Goal: Check status: Check status

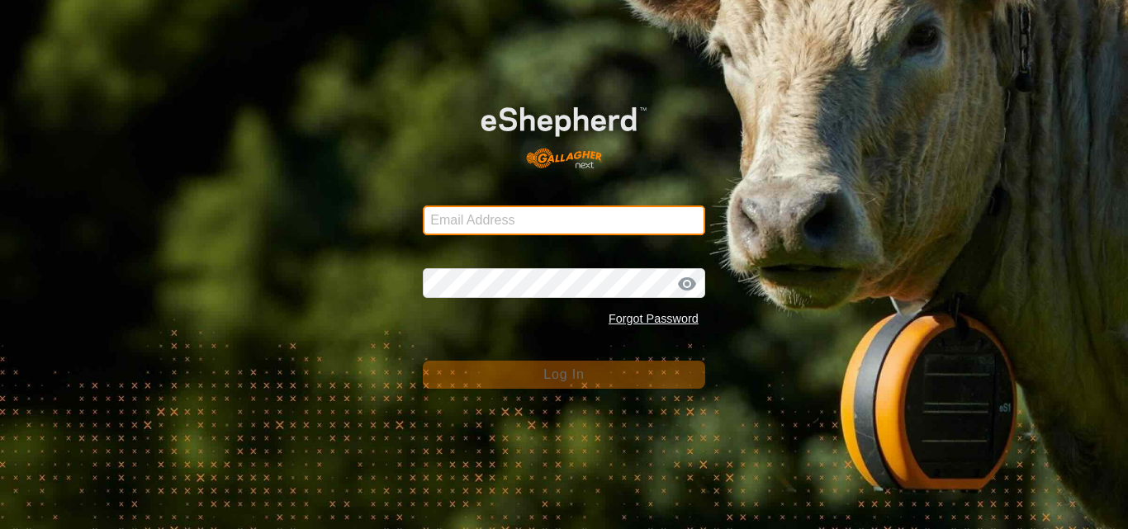
click at [585, 220] on input "Email Address" at bounding box center [564, 221] width 282 height 30
type input "[PERSON_NAME][EMAIL_ADDRESS][DOMAIN_NAME]"
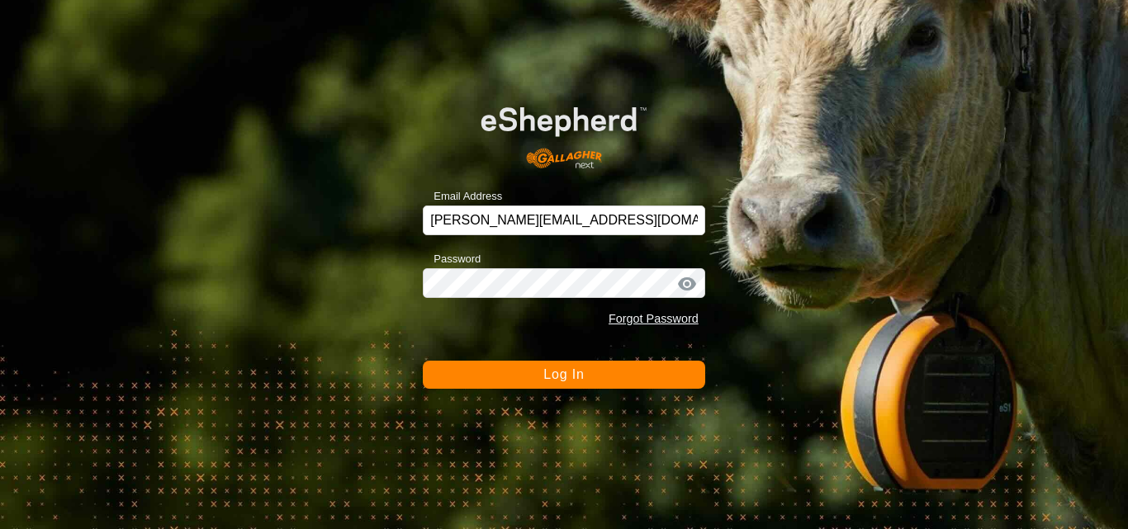
click at [572, 375] on span "Log In" at bounding box center [563, 374] width 40 height 14
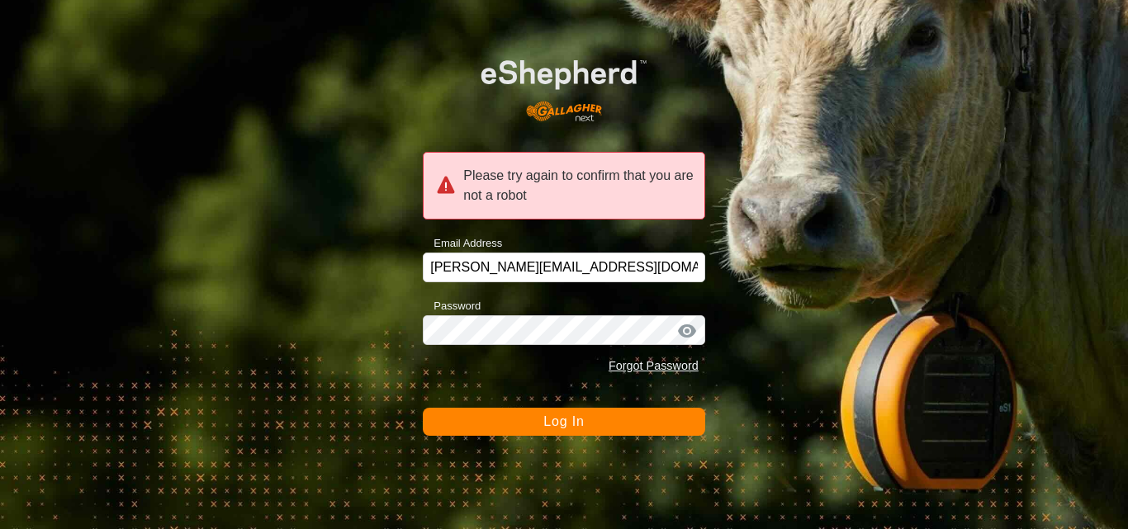
click at [576, 428] on span "Log In" at bounding box center [563, 421] width 40 height 14
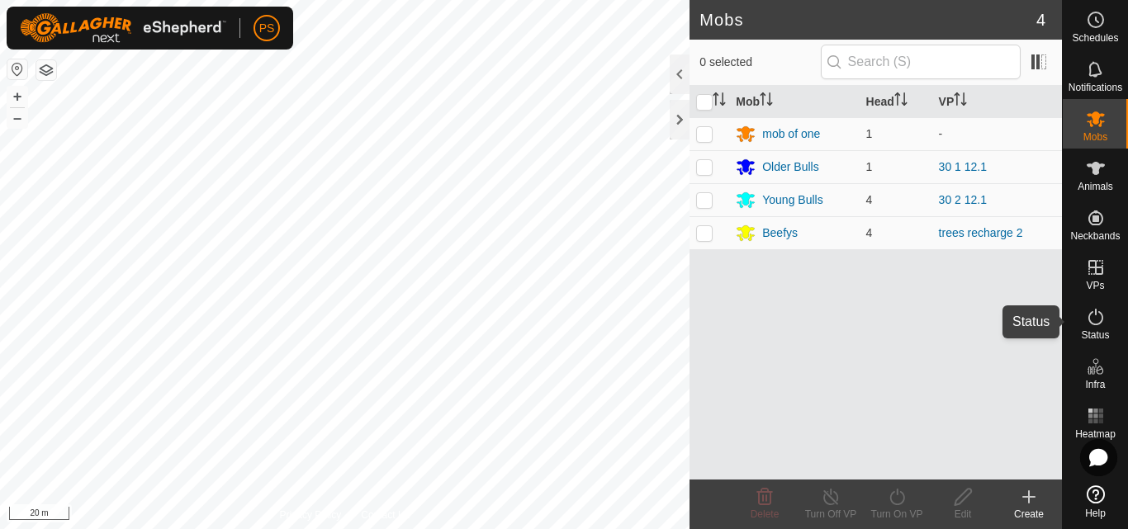
click at [1097, 323] on icon at bounding box center [1096, 317] width 20 height 20
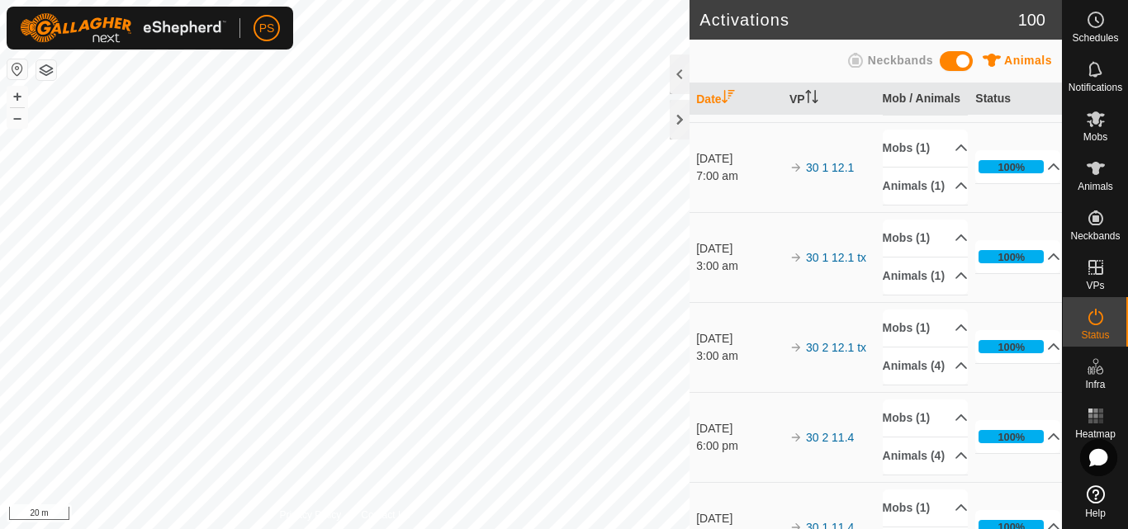
scroll to position [165, 0]
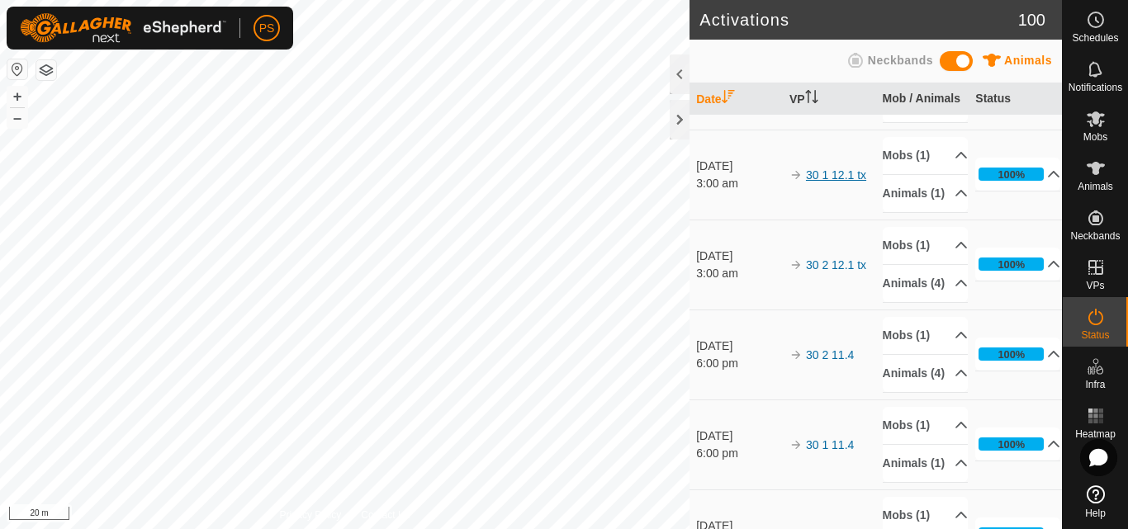
click at [837, 182] on link "30 1 12.1 tx" at bounding box center [836, 174] width 60 height 13
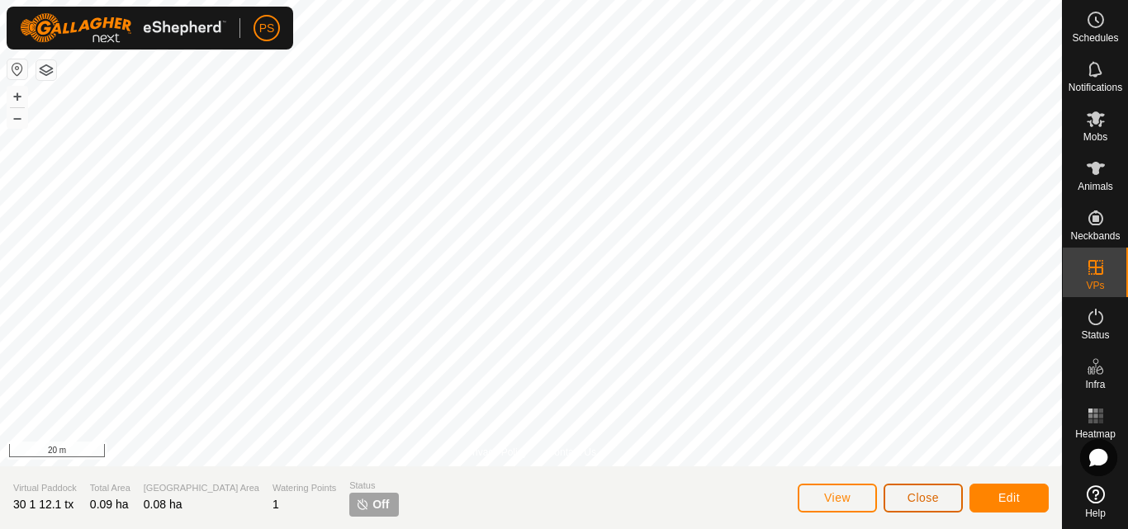
click at [929, 499] on span "Close" at bounding box center [922, 497] width 31 height 13
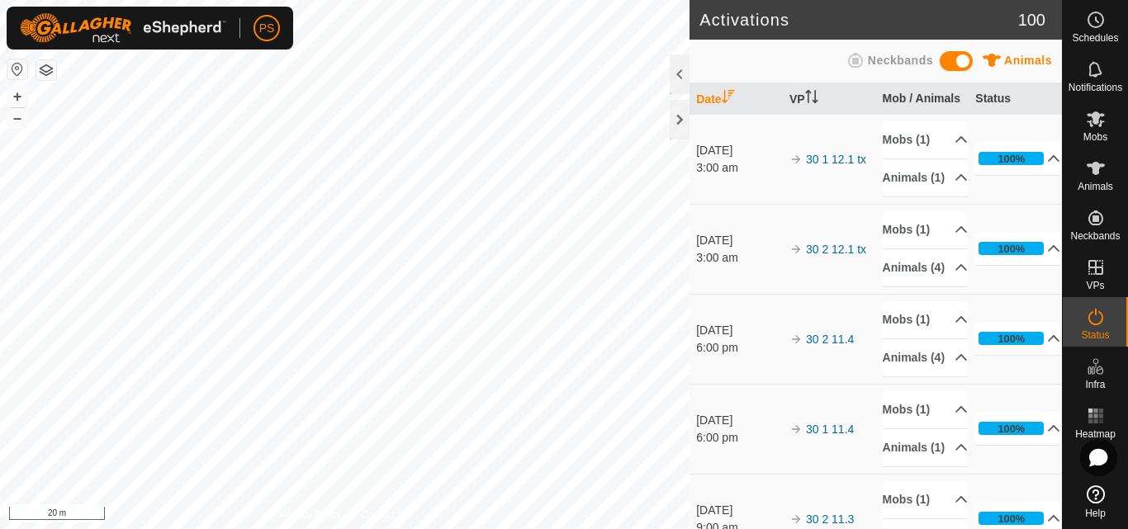
scroll to position [83, 0]
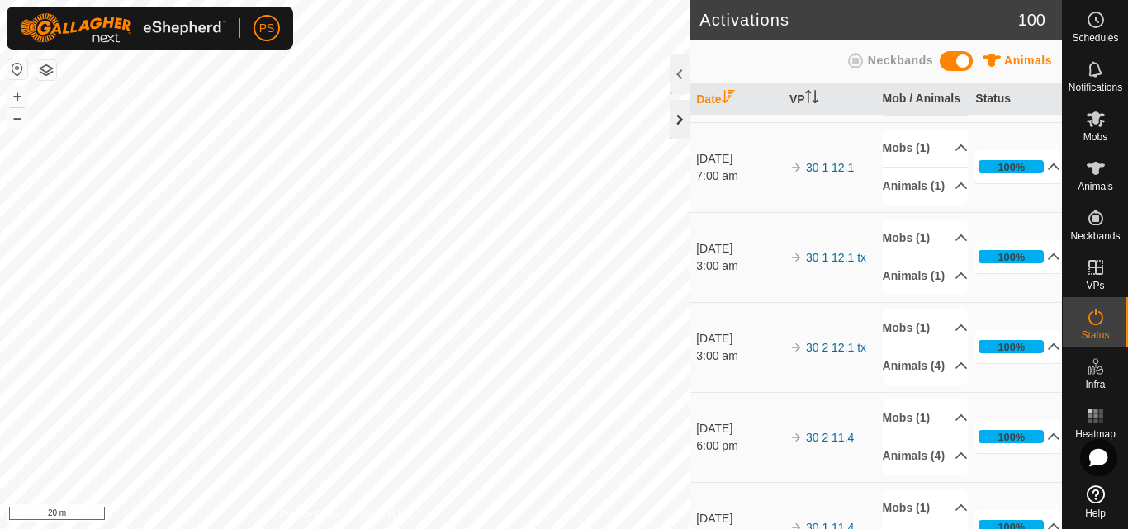
click at [679, 116] on div at bounding box center [680, 120] width 20 height 40
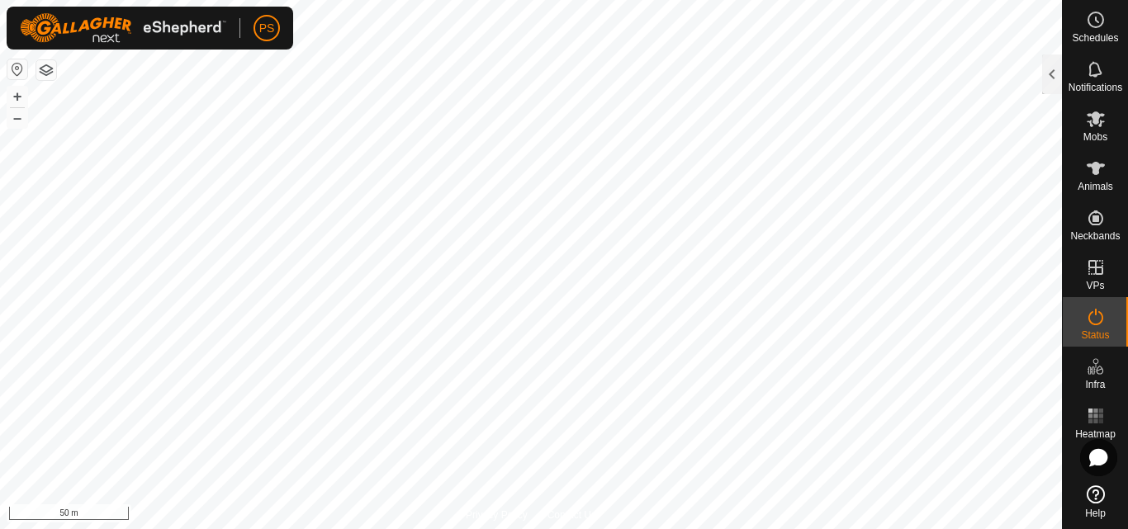
click at [14, 68] on button "button" at bounding box center [17, 69] width 20 height 20
click at [1096, 17] on icon at bounding box center [1096, 20] width 20 height 20
click at [1055, 75] on div at bounding box center [1052, 74] width 20 height 40
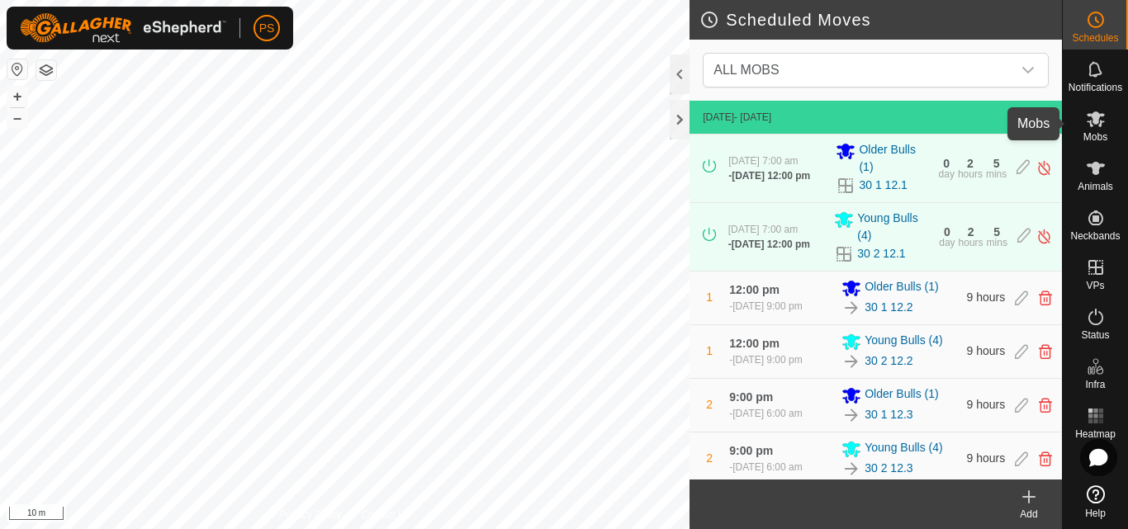
click at [1095, 123] on icon at bounding box center [1096, 119] width 18 height 16
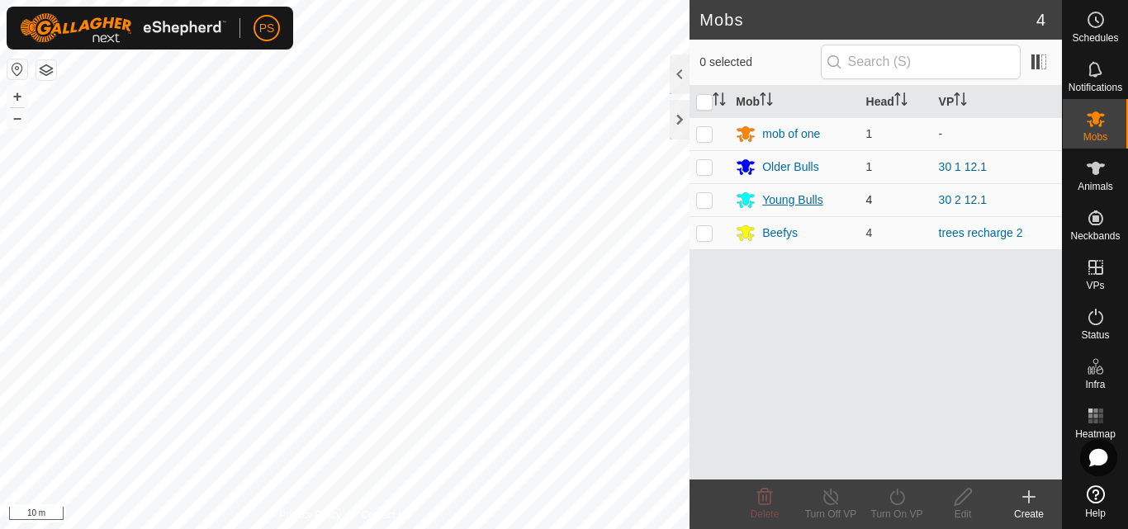
click at [792, 200] on div "Young Bulls" at bounding box center [792, 200] width 60 height 17
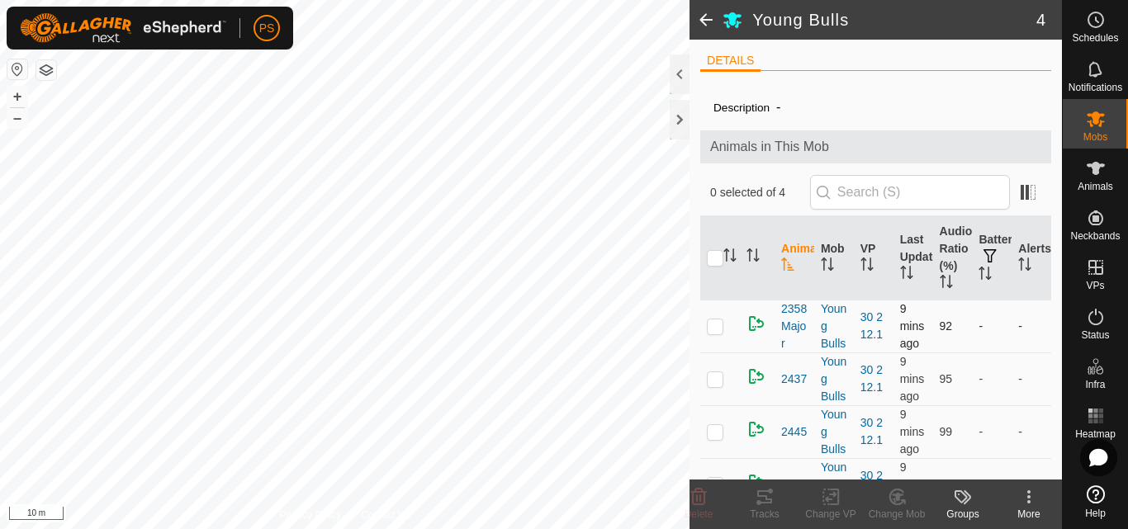
click at [715, 333] on p-checkbox at bounding box center [715, 326] width 17 height 13
checkbox input "true"
click at [760, 494] on icon at bounding box center [765, 497] width 20 height 20
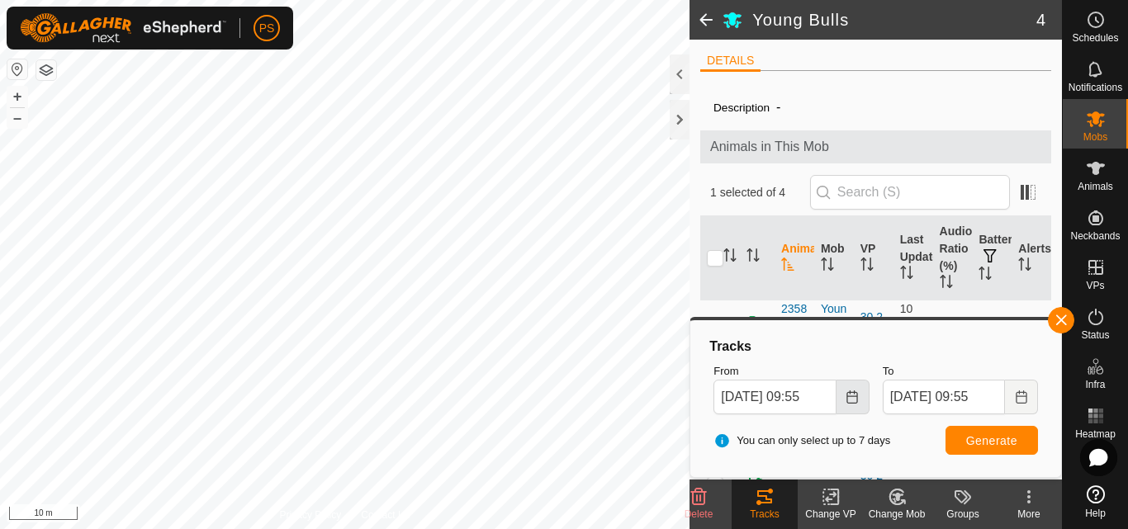
click at [864, 393] on button "Choose Date" at bounding box center [852, 397] width 33 height 35
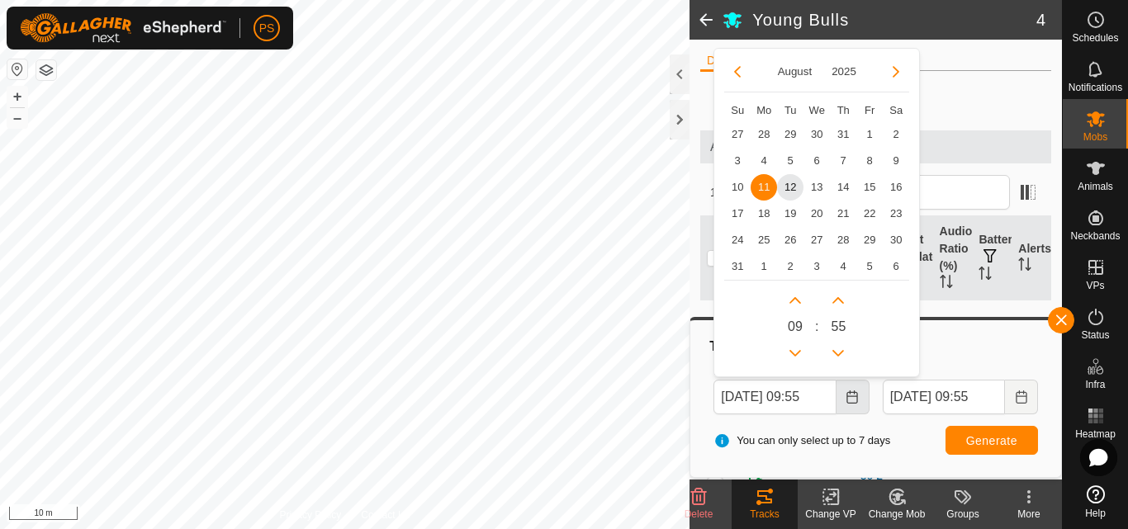
click at [855, 396] on icon "Choose Date" at bounding box center [851, 397] width 11 height 13
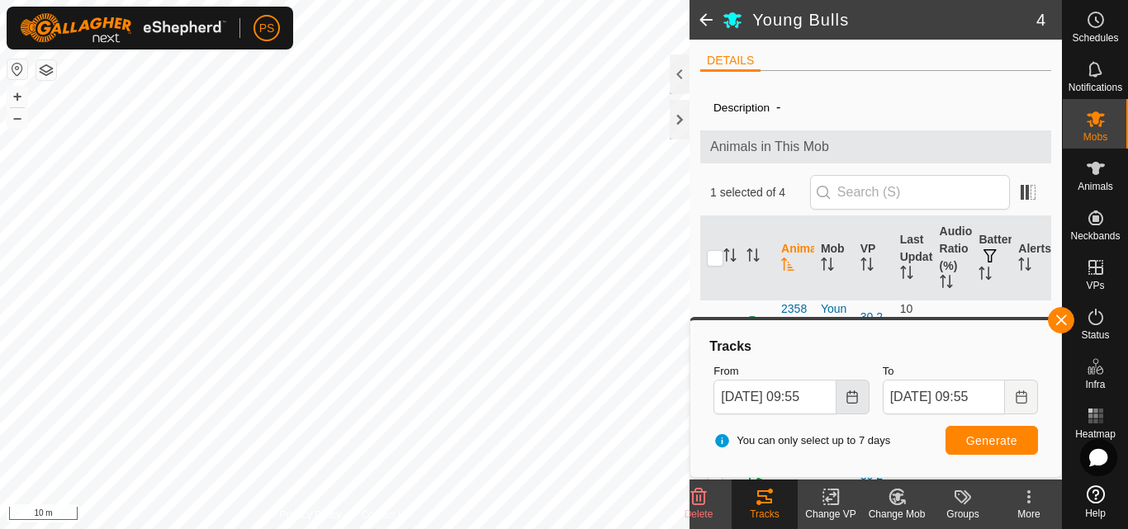
click at [855, 396] on icon "Choose Date" at bounding box center [851, 397] width 11 height 13
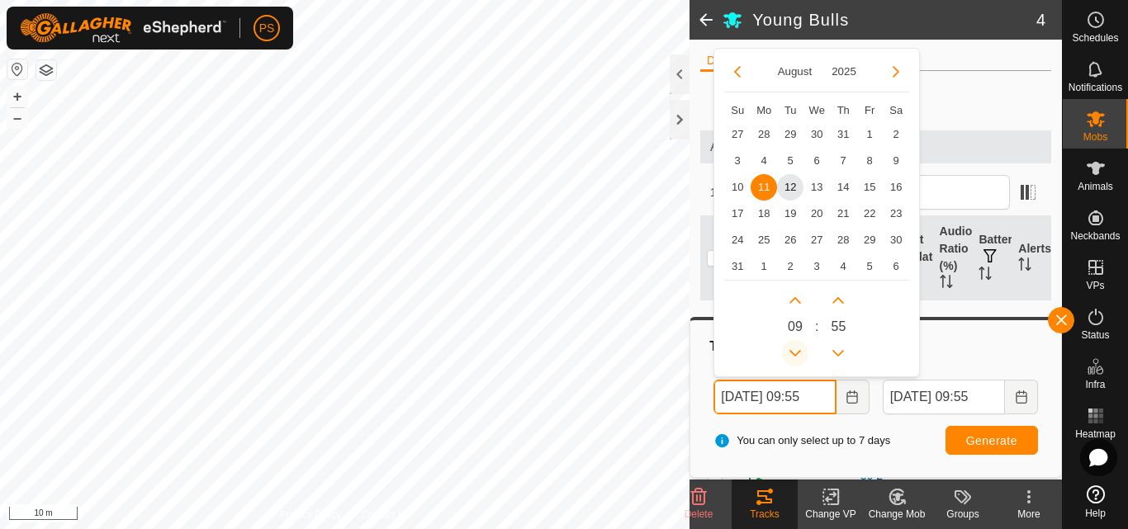
click at [794, 349] on button "Previous Hour" at bounding box center [795, 353] width 26 height 26
click at [795, 350] on span "Previous Hour" at bounding box center [795, 350] width 0 height 0
click at [794, 349] on button "Previous Hour" at bounding box center [795, 353] width 26 height 26
click at [794, 349] on icon "Previous Hour" at bounding box center [794, 353] width 13 height 13
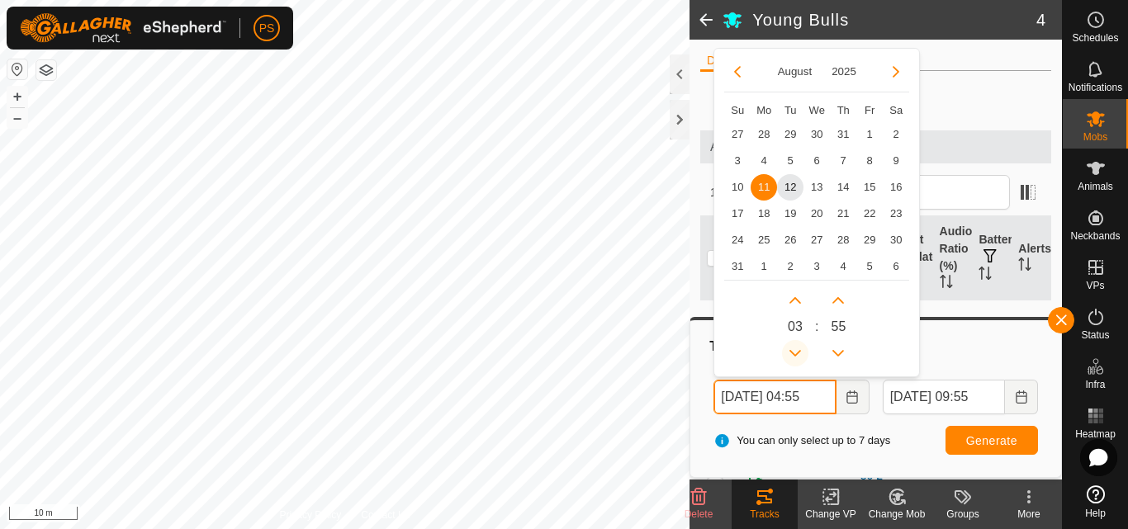
click at [794, 349] on icon "Previous Hour" at bounding box center [794, 353] width 13 height 13
click at [794, 349] on button "Previous Hour" at bounding box center [795, 353] width 26 height 26
click at [797, 350] on button "Previous Hour" at bounding box center [795, 353] width 26 height 26
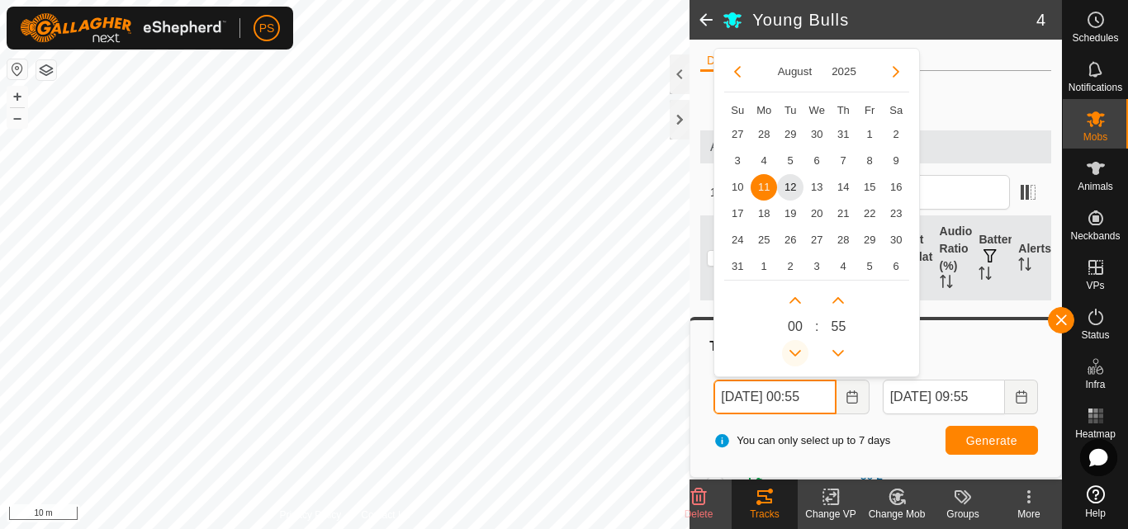
type input "[DATE] 23:55"
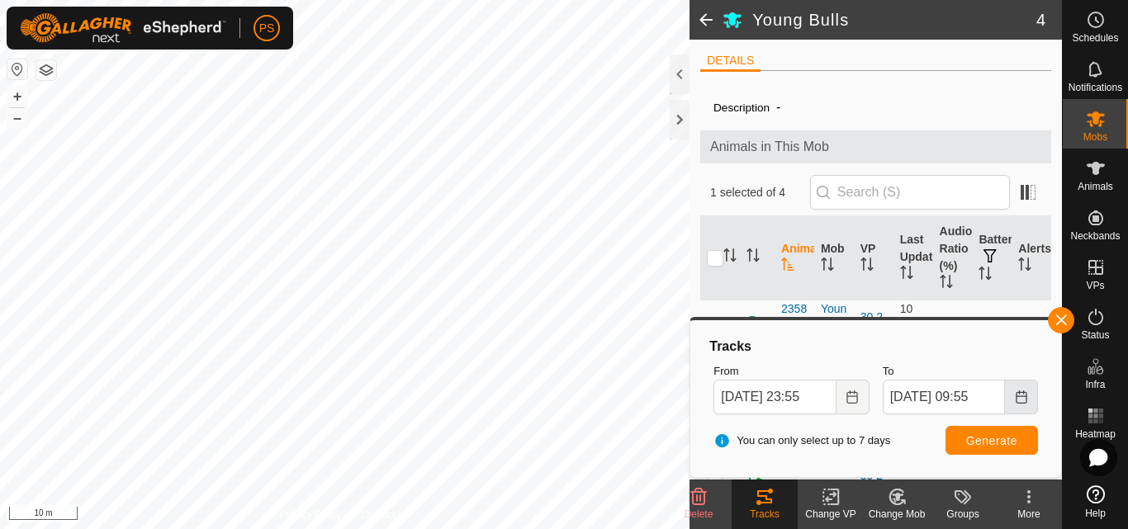
click at [1028, 397] on button "Choose Date" at bounding box center [1021, 397] width 33 height 35
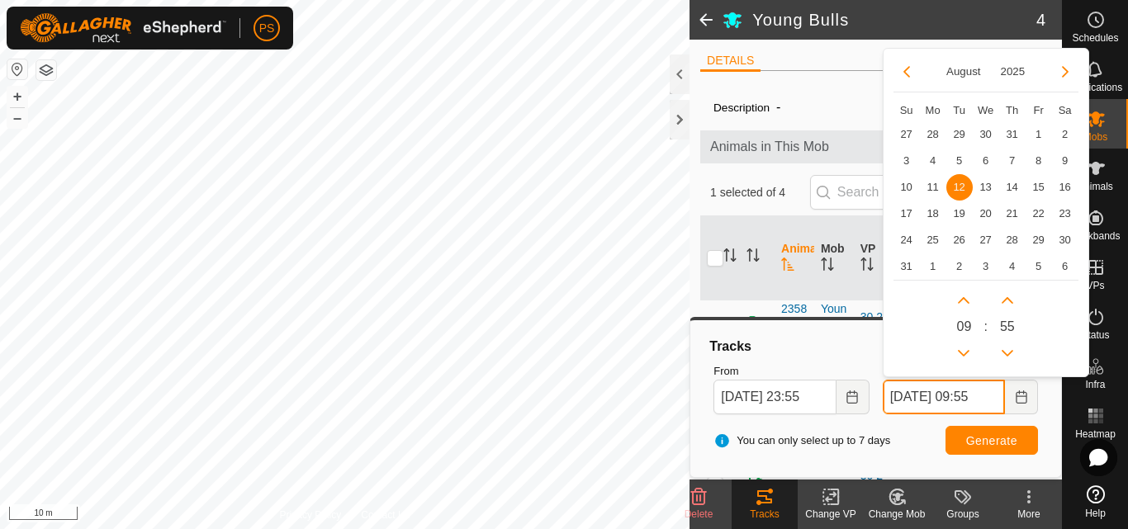
scroll to position [0, 7]
click at [963, 353] on button "Previous Hour" at bounding box center [963, 353] width 26 height 26
click at [964, 353] on span "Previous Hour" at bounding box center [964, 353] width 0 height 0
click at [963, 353] on button "Previous Hour" at bounding box center [963, 353] width 26 height 26
click at [963, 353] on icon "Previous Hour" at bounding box center [963, 353] width 13 height 13
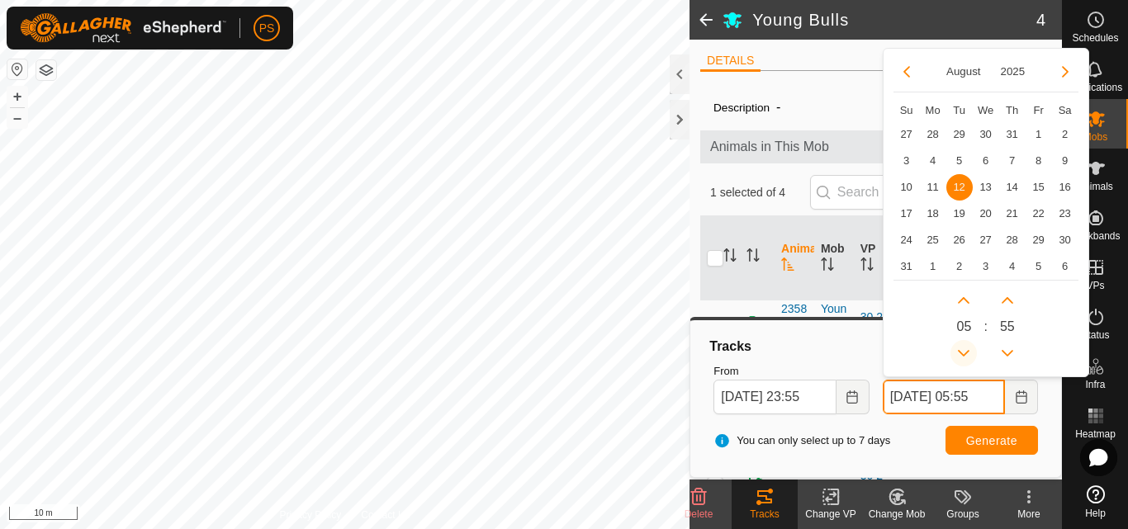
click at [963, 353] on icon "Previous Hour" at bounding box center [963, 353] width 13 height 13
type input "[DATE] 01:55"
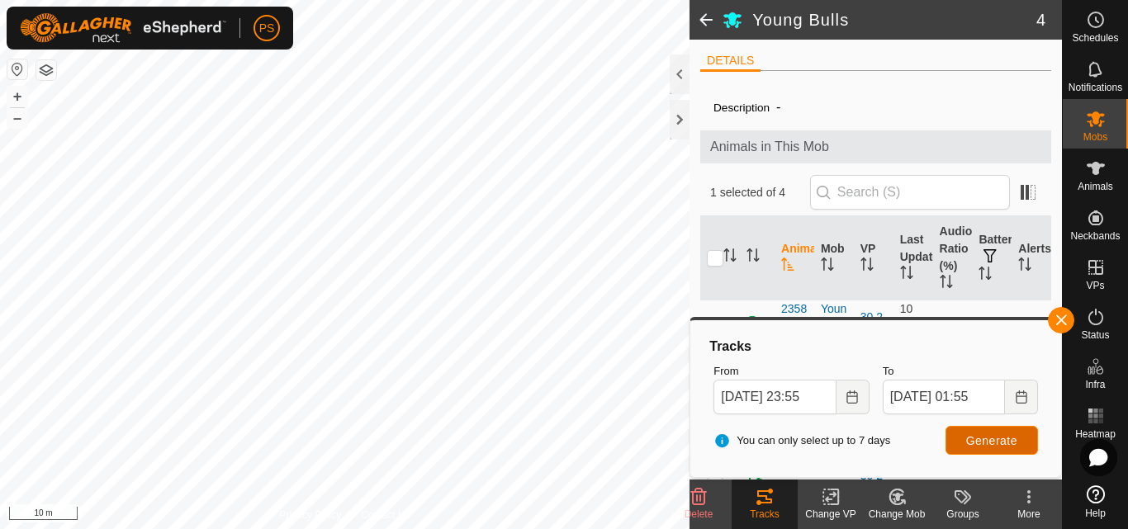
scroll to position [0, 0]
click at [996, 438] on span "Generate" at bounding box center [991, 440] width 51 height 13
click at [1062, 316] on button "button" at bounding box center [1061, 320] width 26 height 26
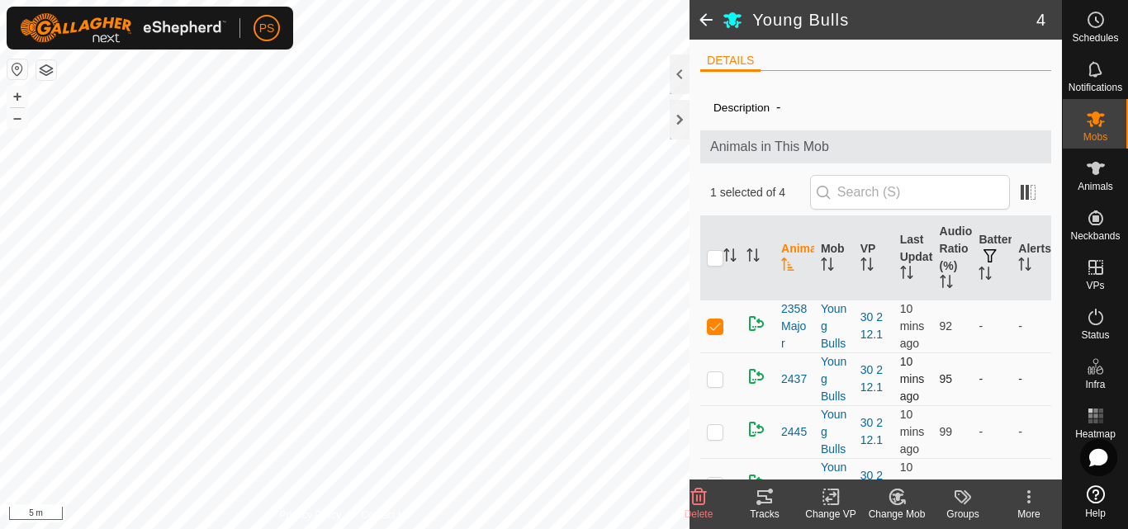
click at [709, 386] on p-checkbox at bounding box center [715, 378] width 17 height 13
checkbox input "true"
click at [718, 333] on p-checkbox at bounding box center [715, 326] width 17 height 13
checkbox input "false"
click at [759, 500] on icon at bounding box center [758, 502] width 5 height 5
